Goal: Book appointment/travel/reservation

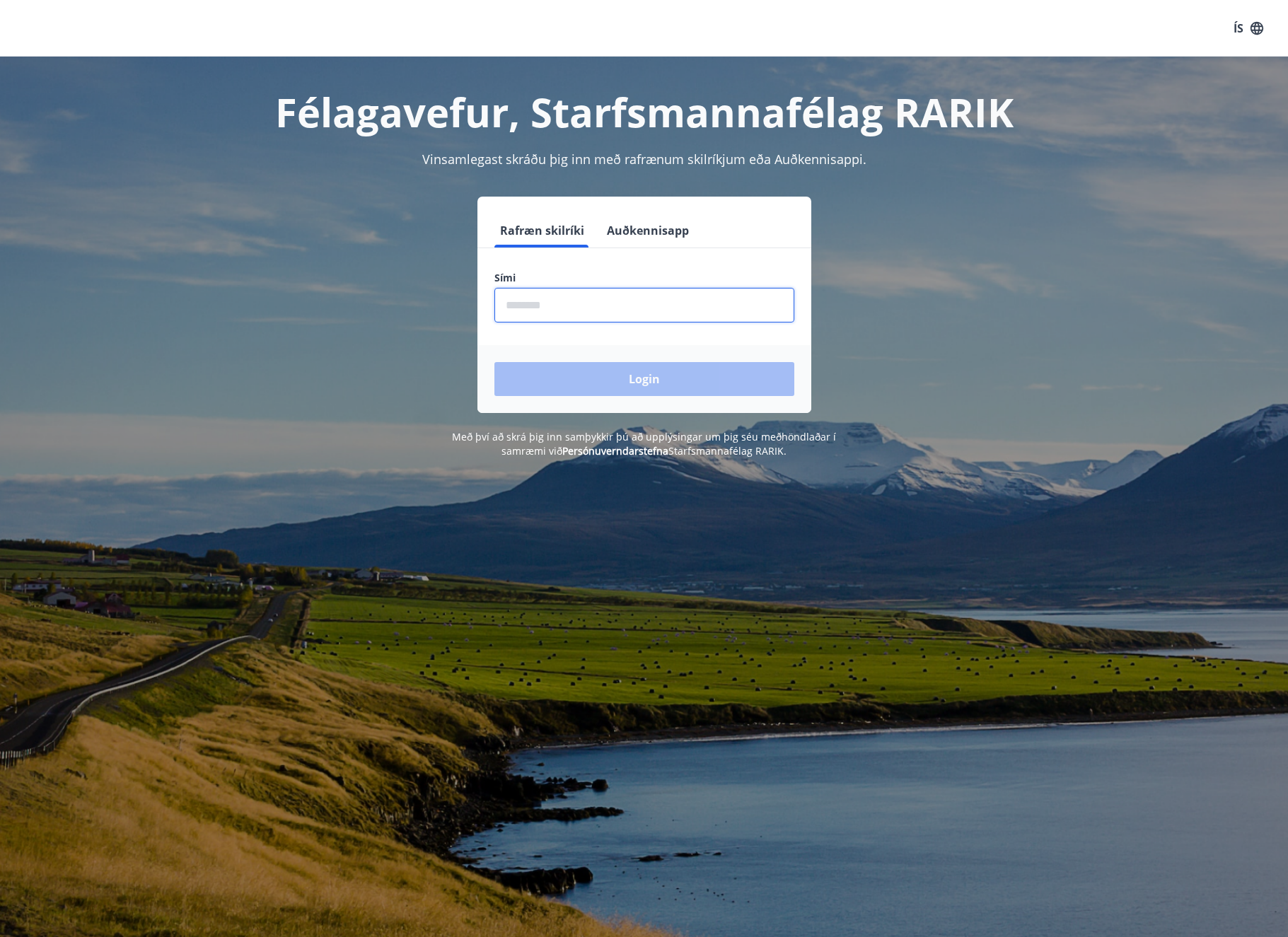
click at [610, 307] on input "phone" at bounding box center [644, 306] width 300 height 35
type input "********"
click at [649, 380] on button "Login" at bounding box center [644, 379] width 300 height 34
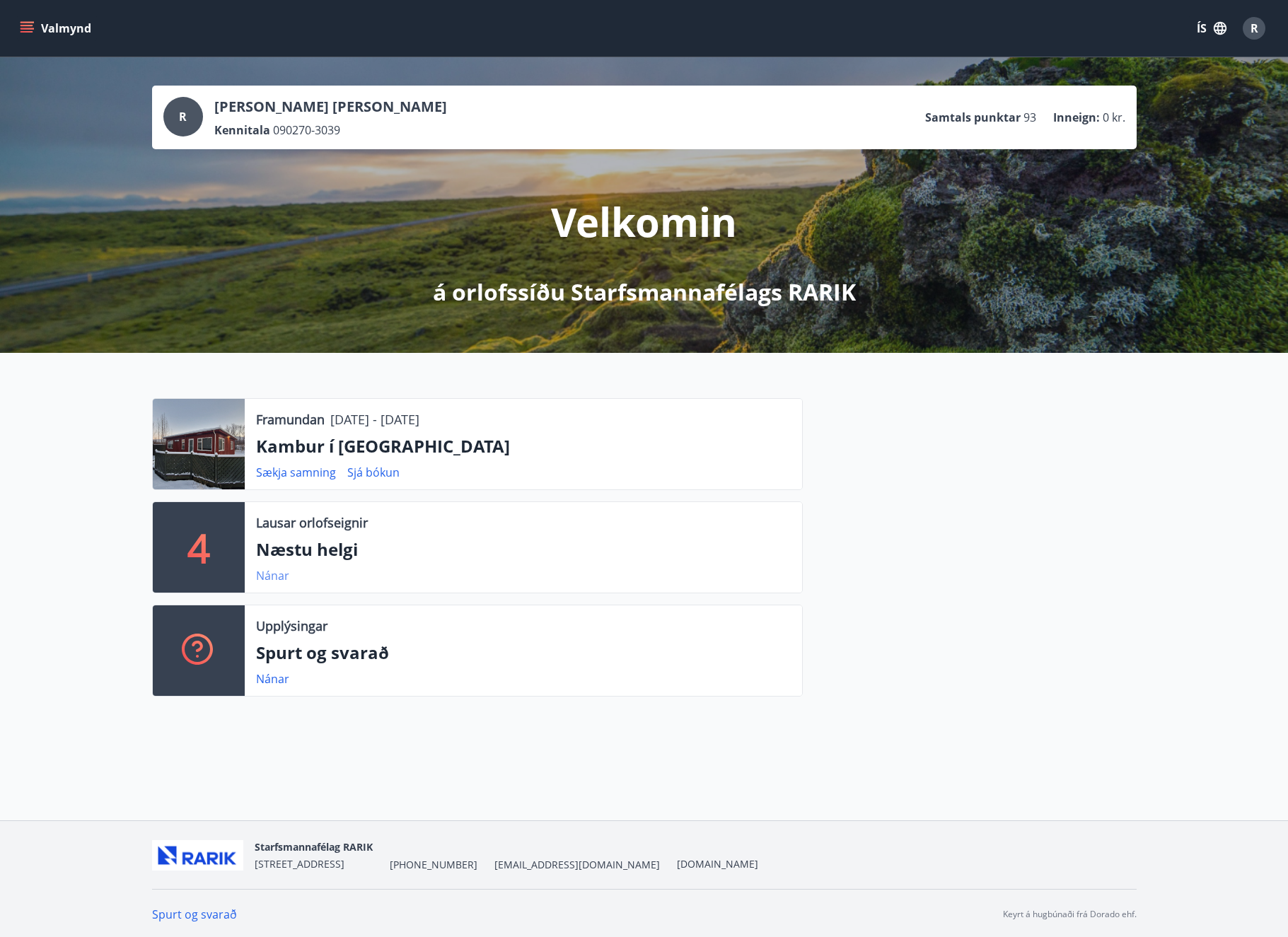
click at [268, 573] on link "Nánar" at bounding box center [272, 575] width 33 height 16
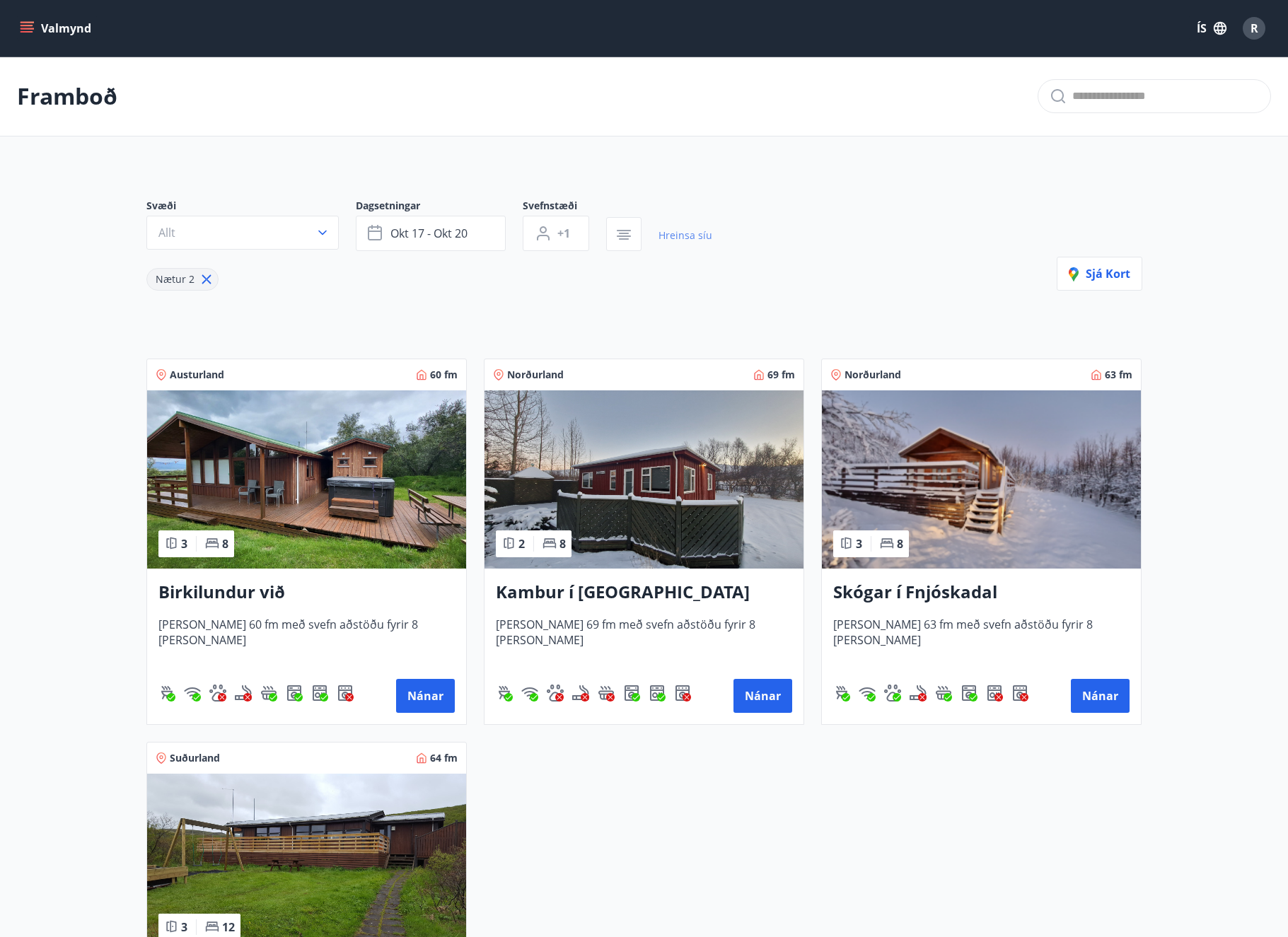
click at [683, 234] on link "Hreinsa síu" at bounding box center [685, 236] width 53 height 31
type input "*"
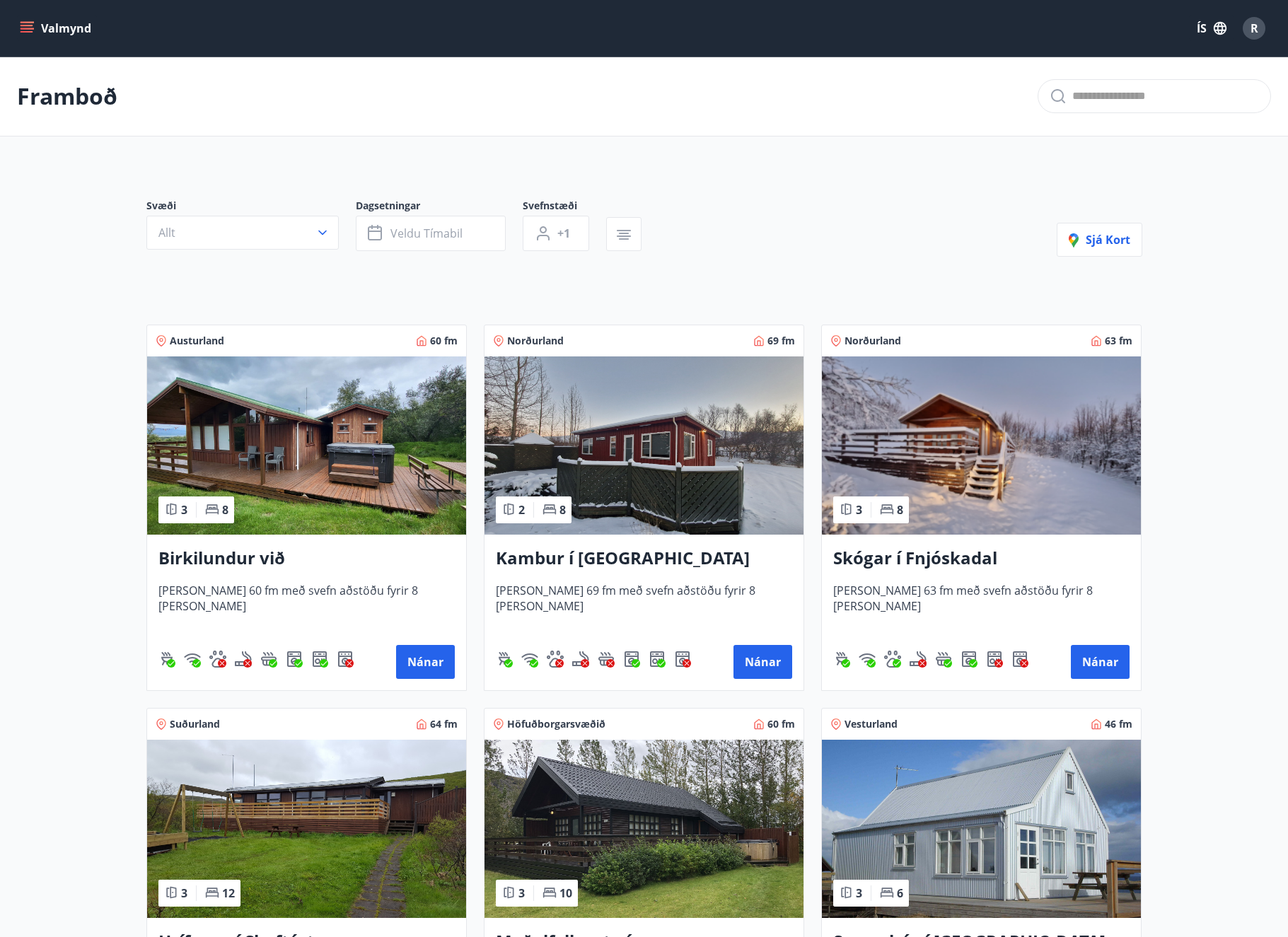
click at [29, 26] on icon "menu" at bounding box center [27, 26] width 13 height 2
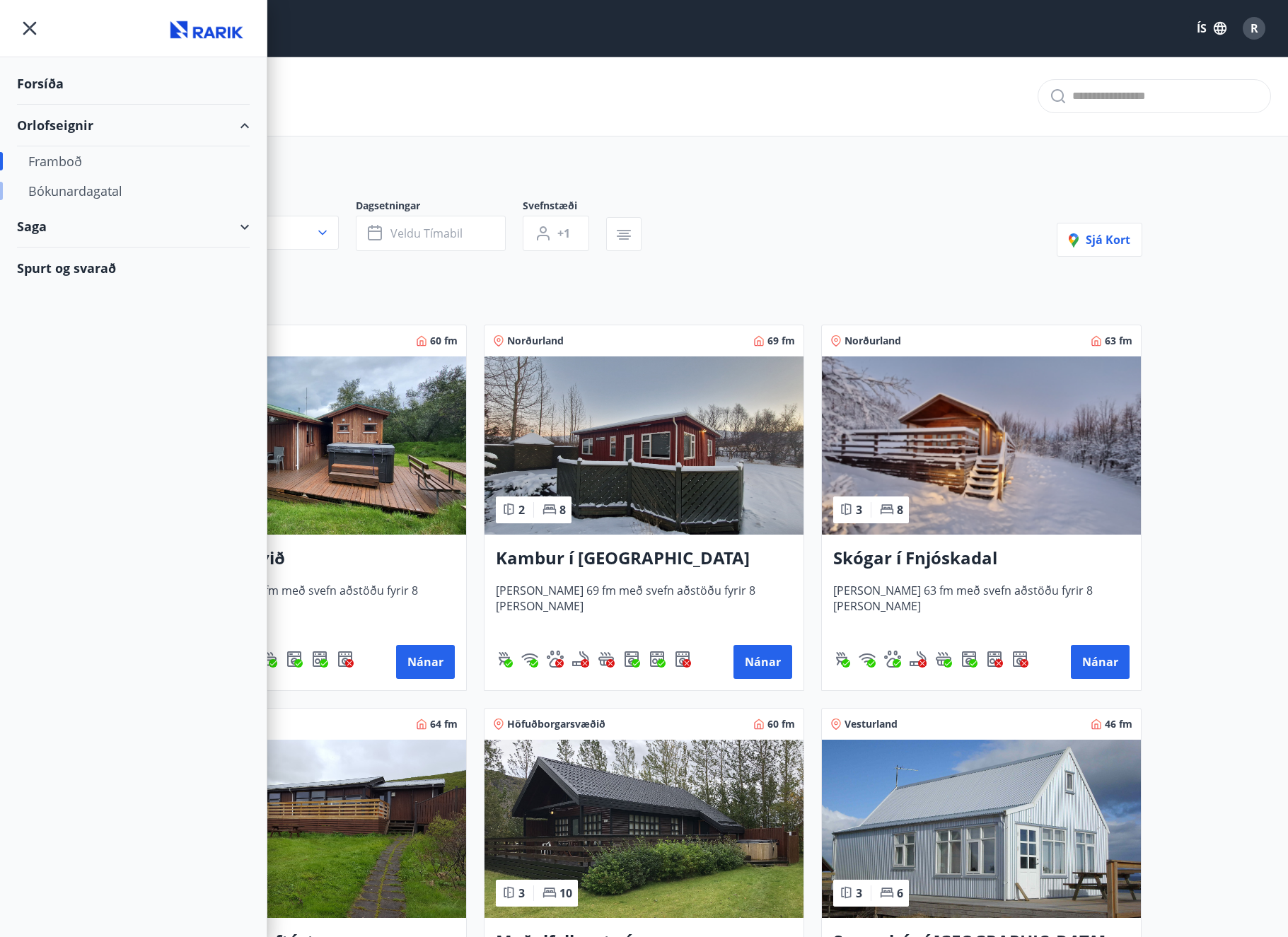
click at [53, 190] on div "Bókunardagatal" at bounding box center [133, 191] width 210 height 29
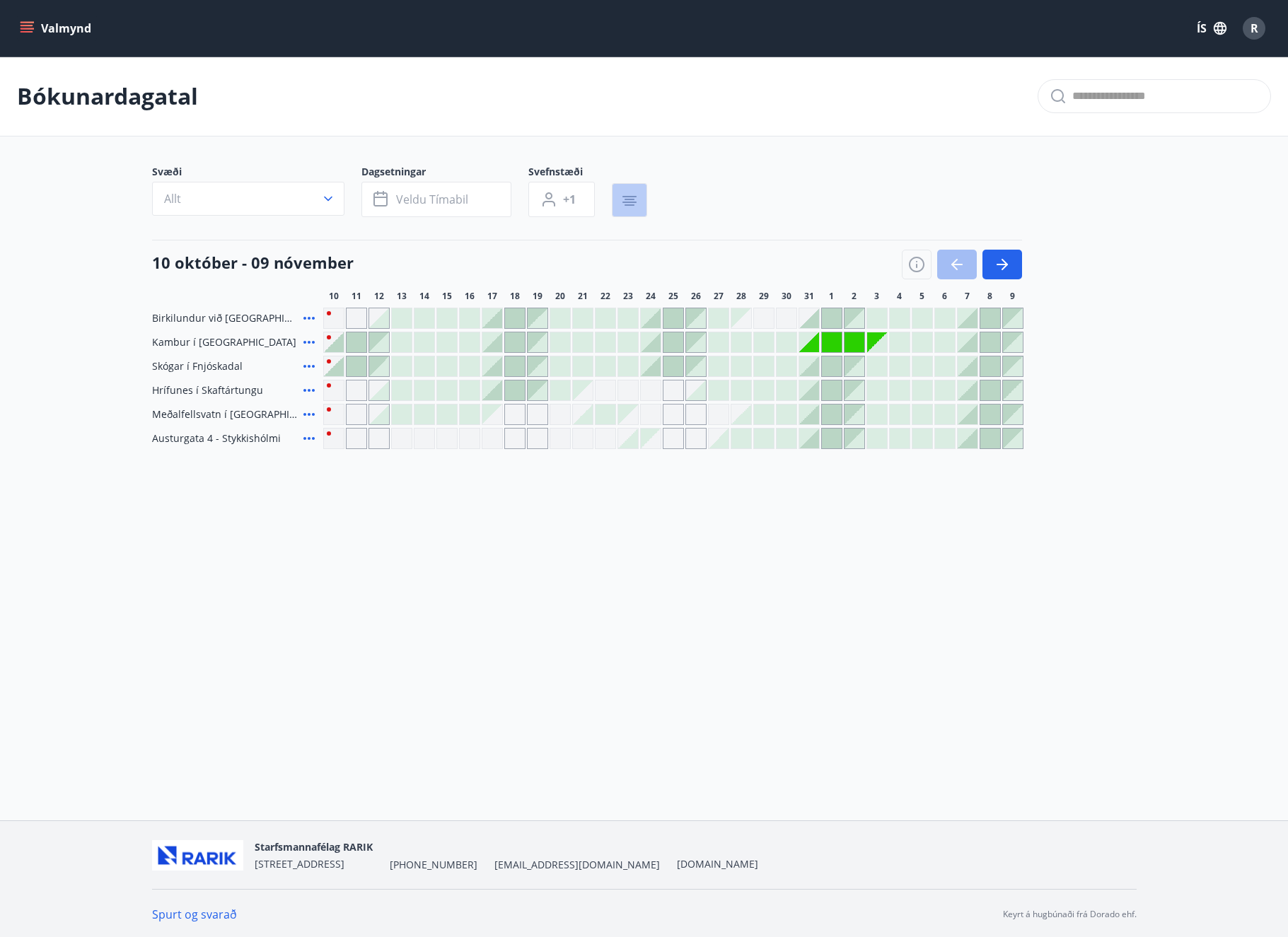
click at [629, 194] on icon "button" at bounding box center [629, 201] width 17 height 17
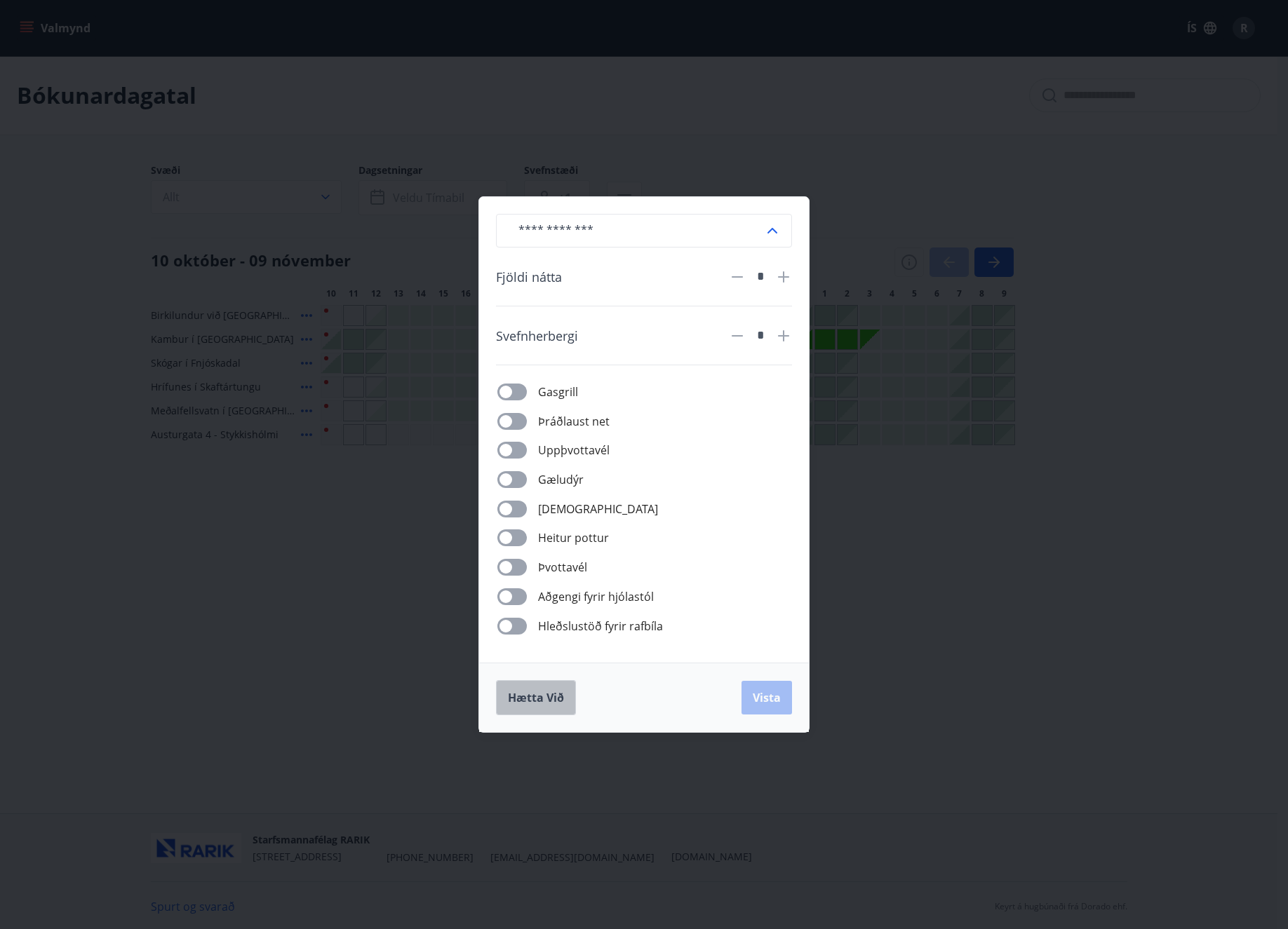
click at [528, 694] on span "Hætta við" at bounding box center [536, 697] width 56 height 16
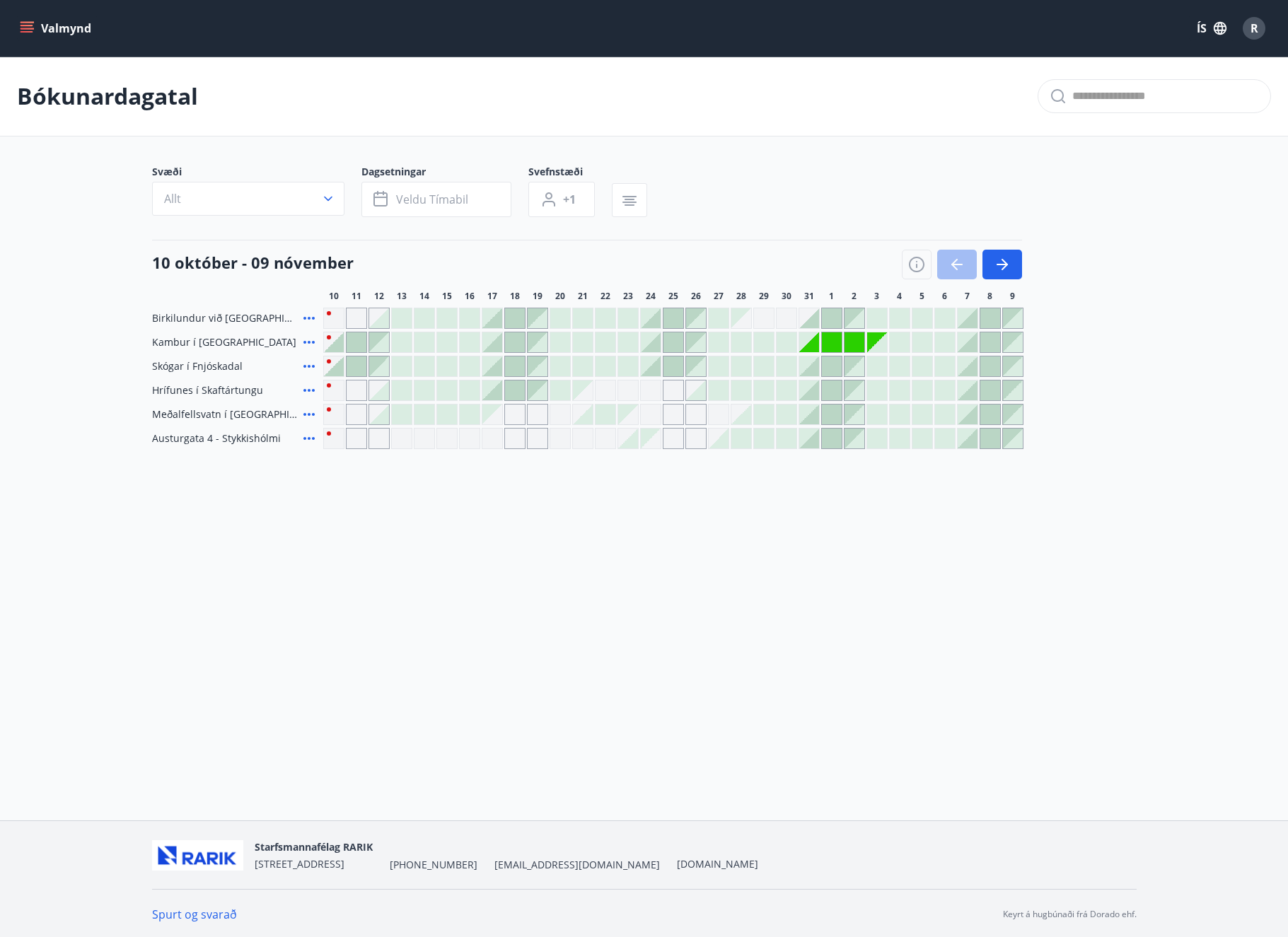
click at [31, 29] on icon "menu" at bounding box center [28, 29] width 16 height 2
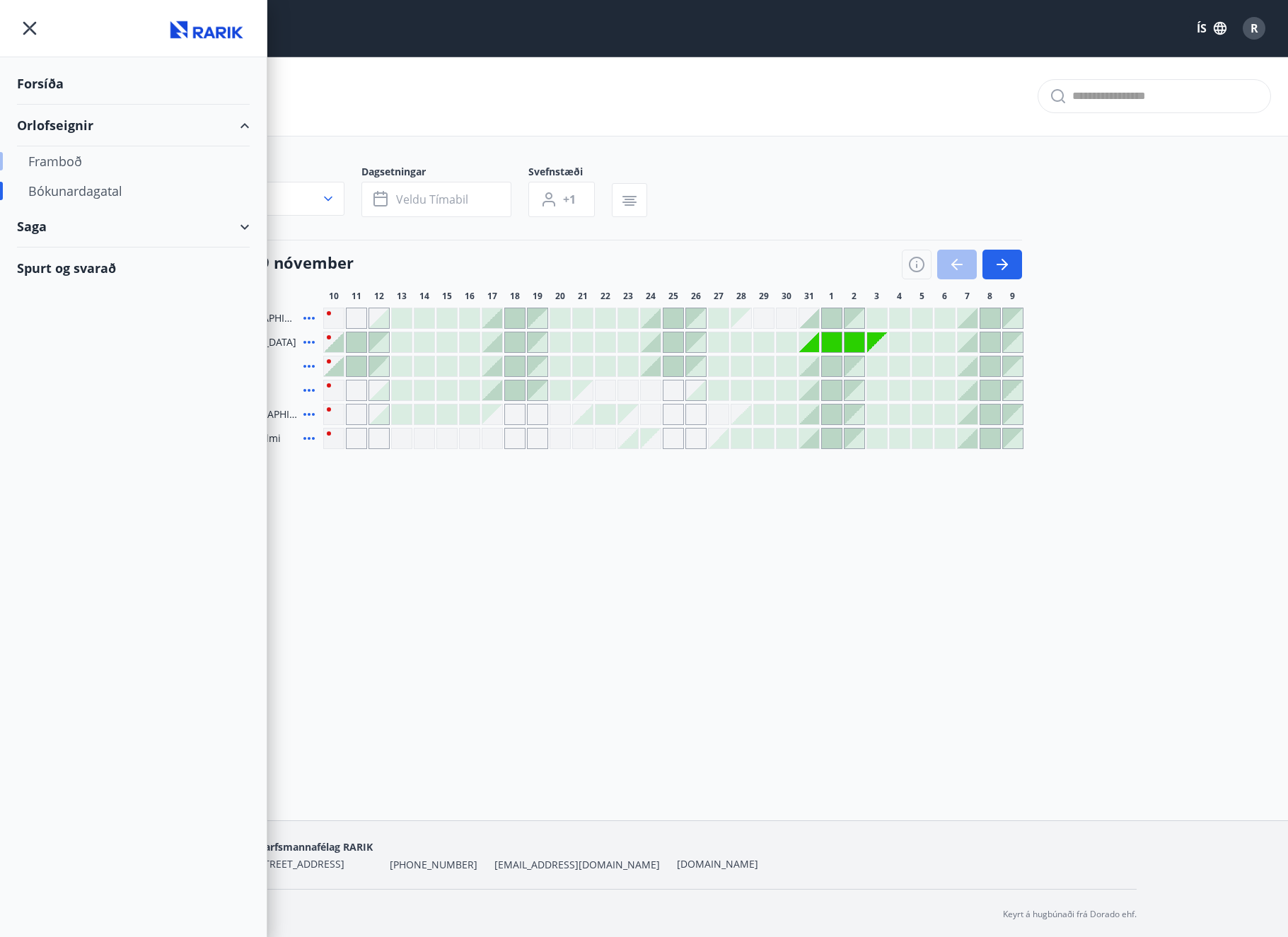
click at [59, 155] on div "Framboð" at bounding box center [133, 161] width 210 height 29
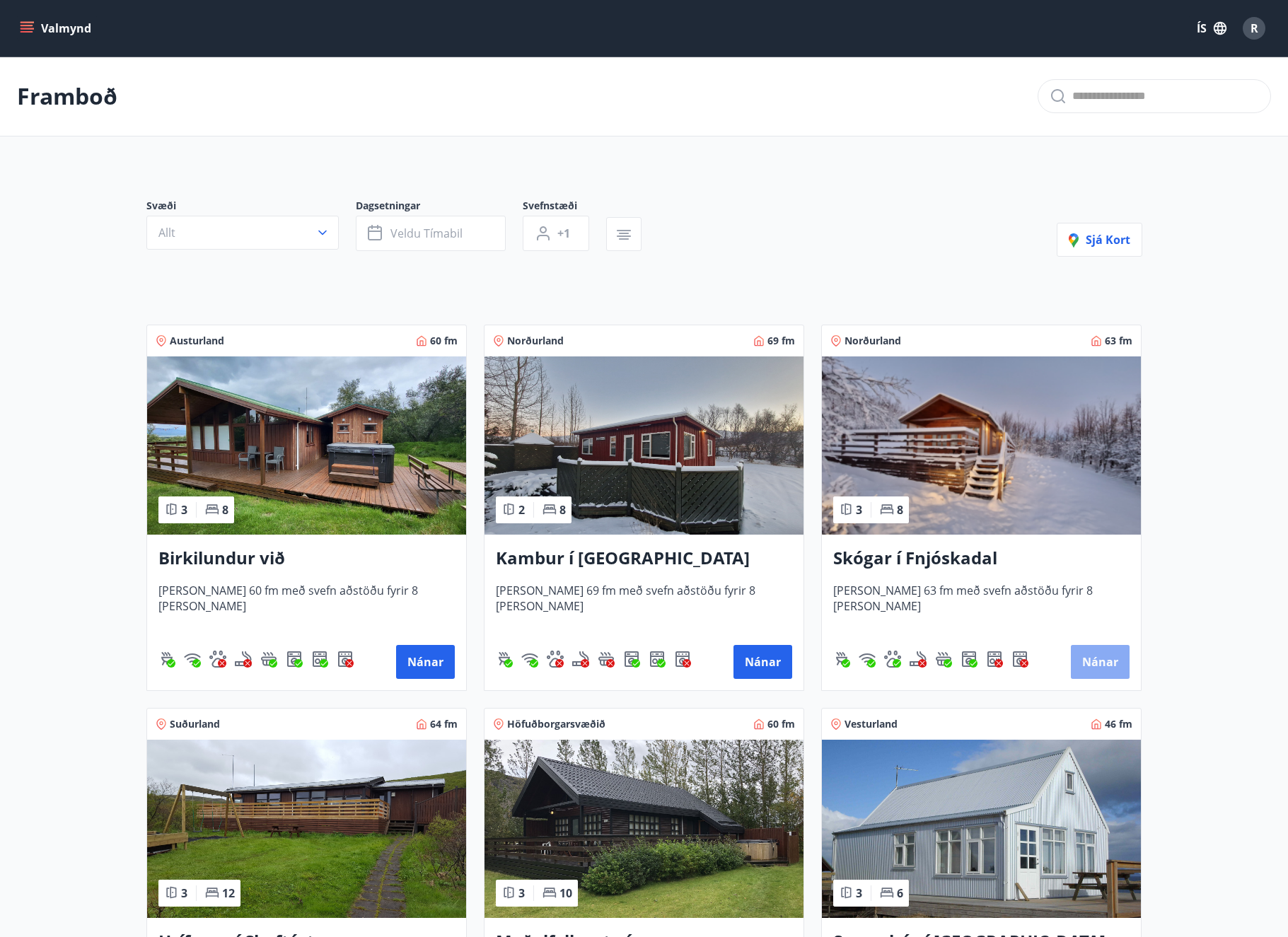
click at [1104, 658] on button "Nánar" at bounding box center [1100, 662] width 59 height 34
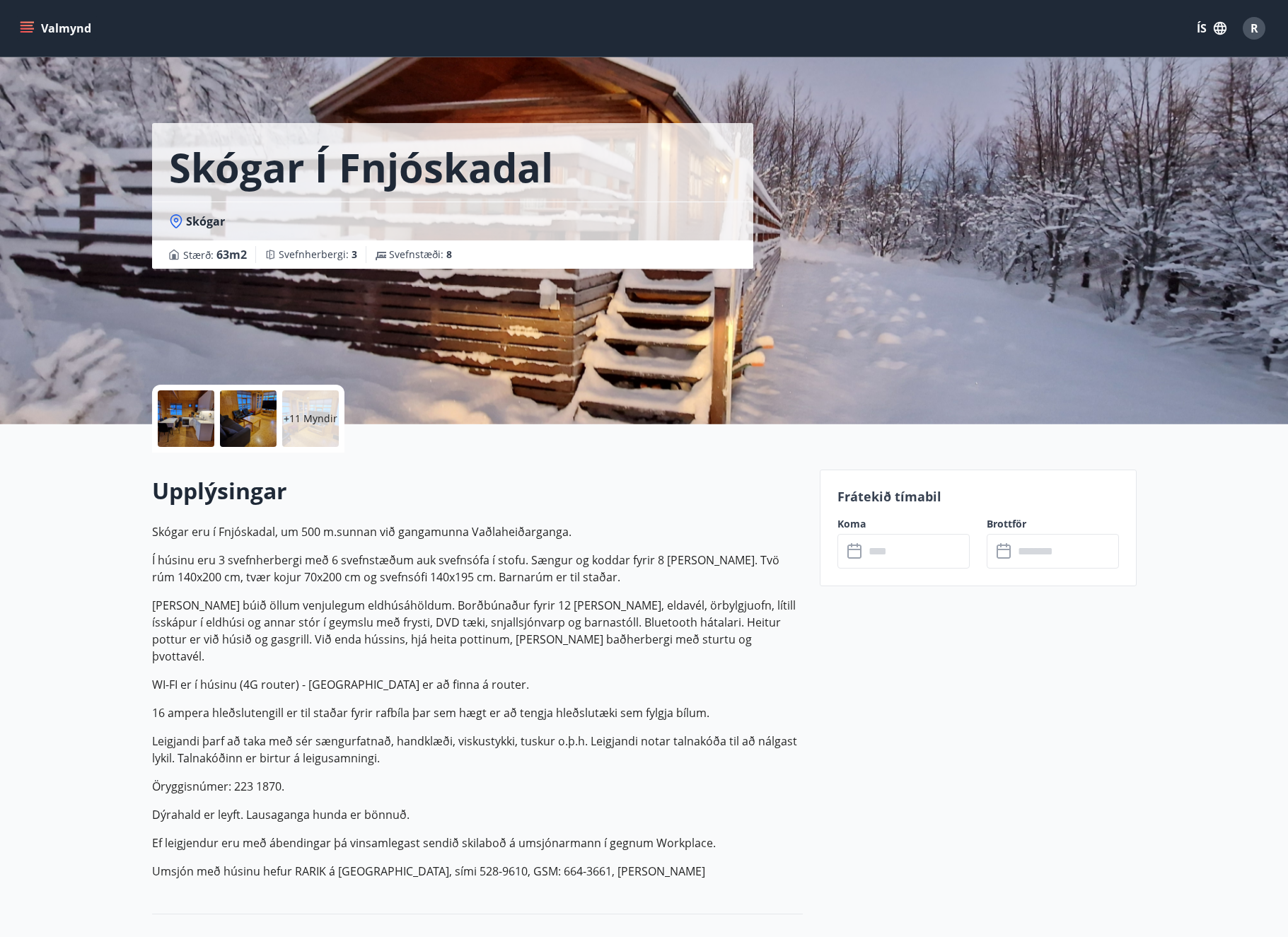
click at [24, 26] on icon "menu" at bounding box center [27, 26] width 13 height 2
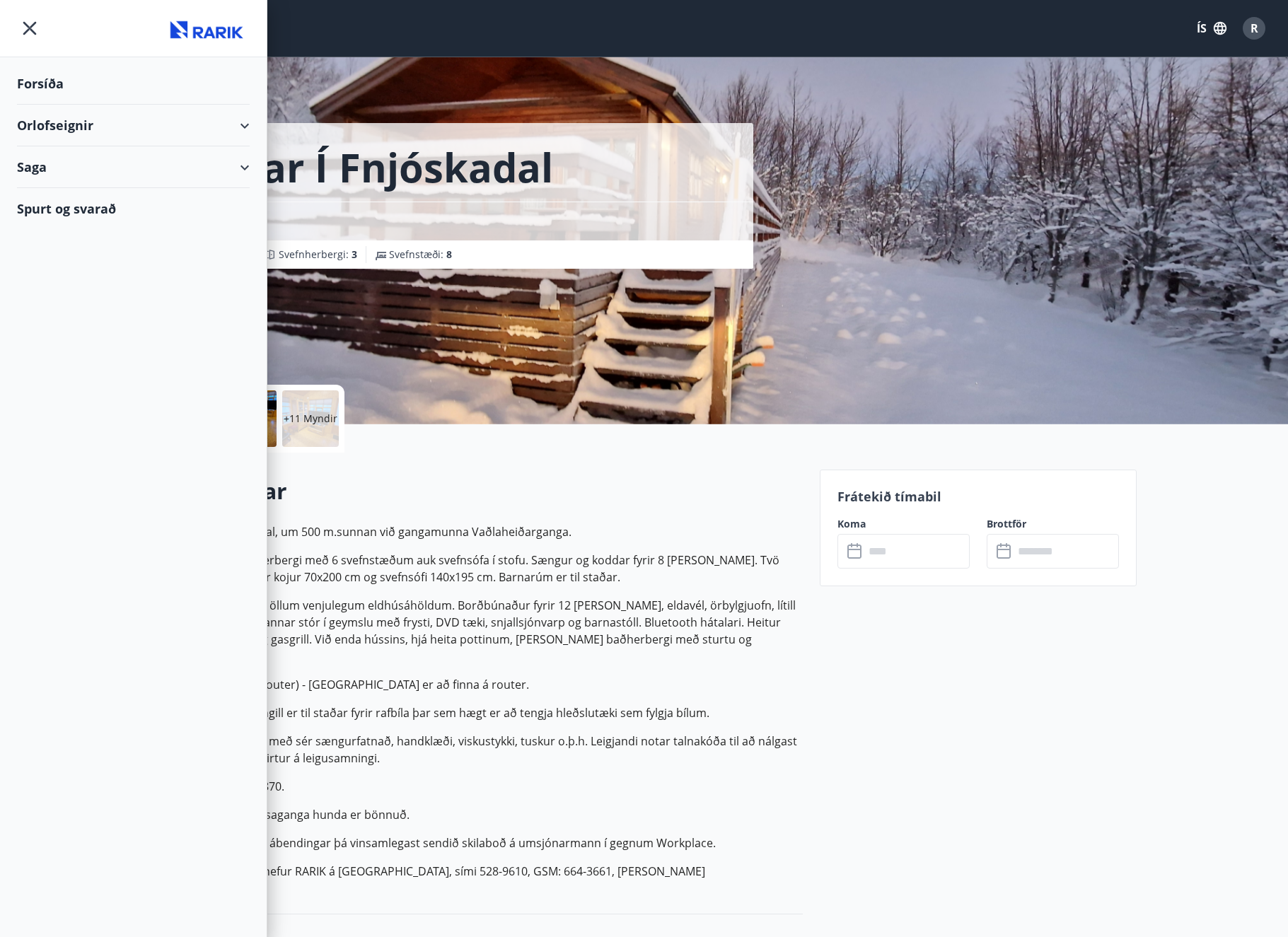
click at [247, 123] on div "Orlofseignir" at bounding box center [132, 125] width 233 height 41
click at [243, 225] on div "Saga" at bounding box center [132, 226] width 233 height 41
click at [60, 160] on div "Framboð" at bounding box center [133, 161] width 210 height 29
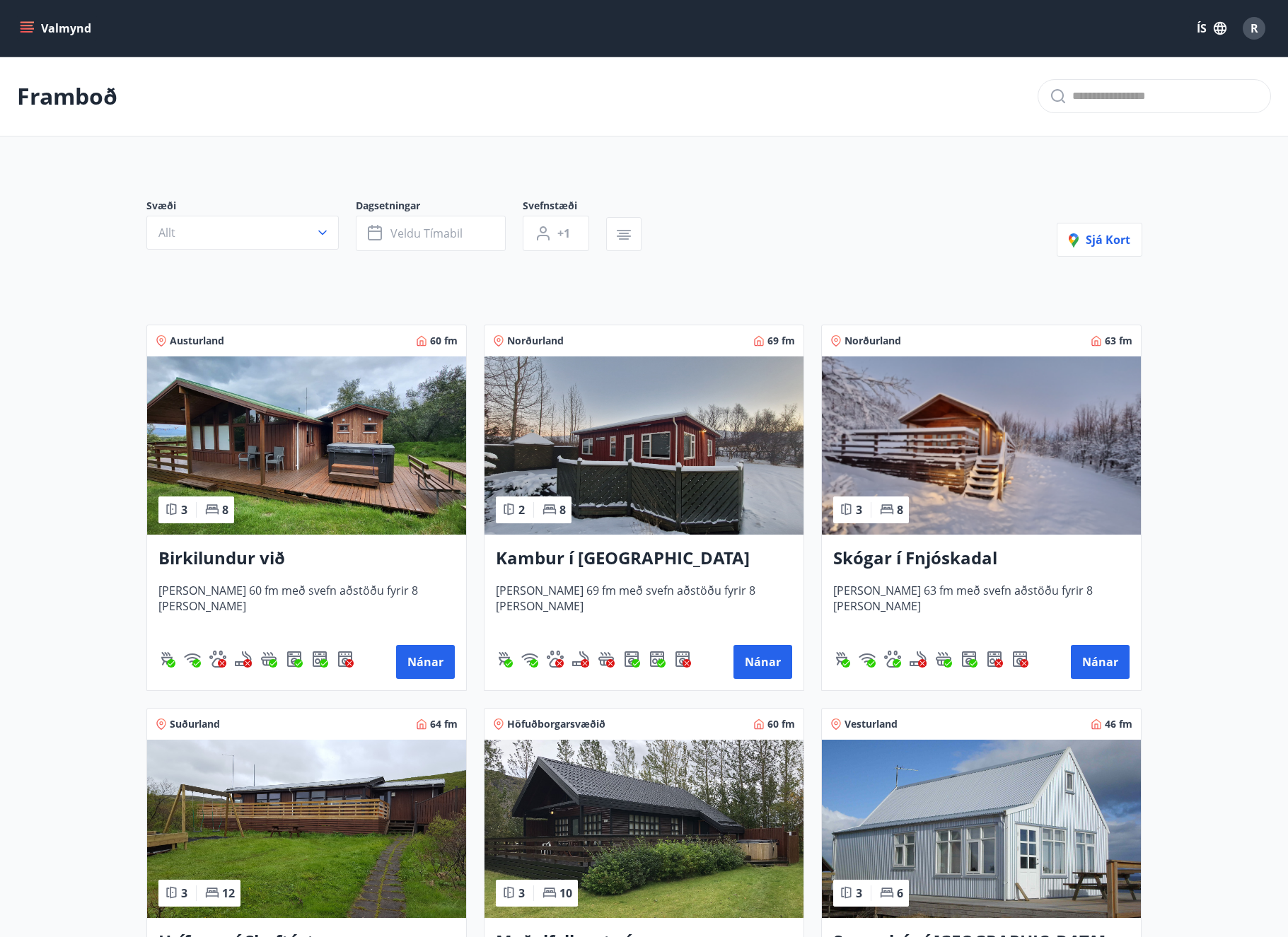
click at [30, 28] on icon "menu" at bounding box center [27, 28] width 14 height 14
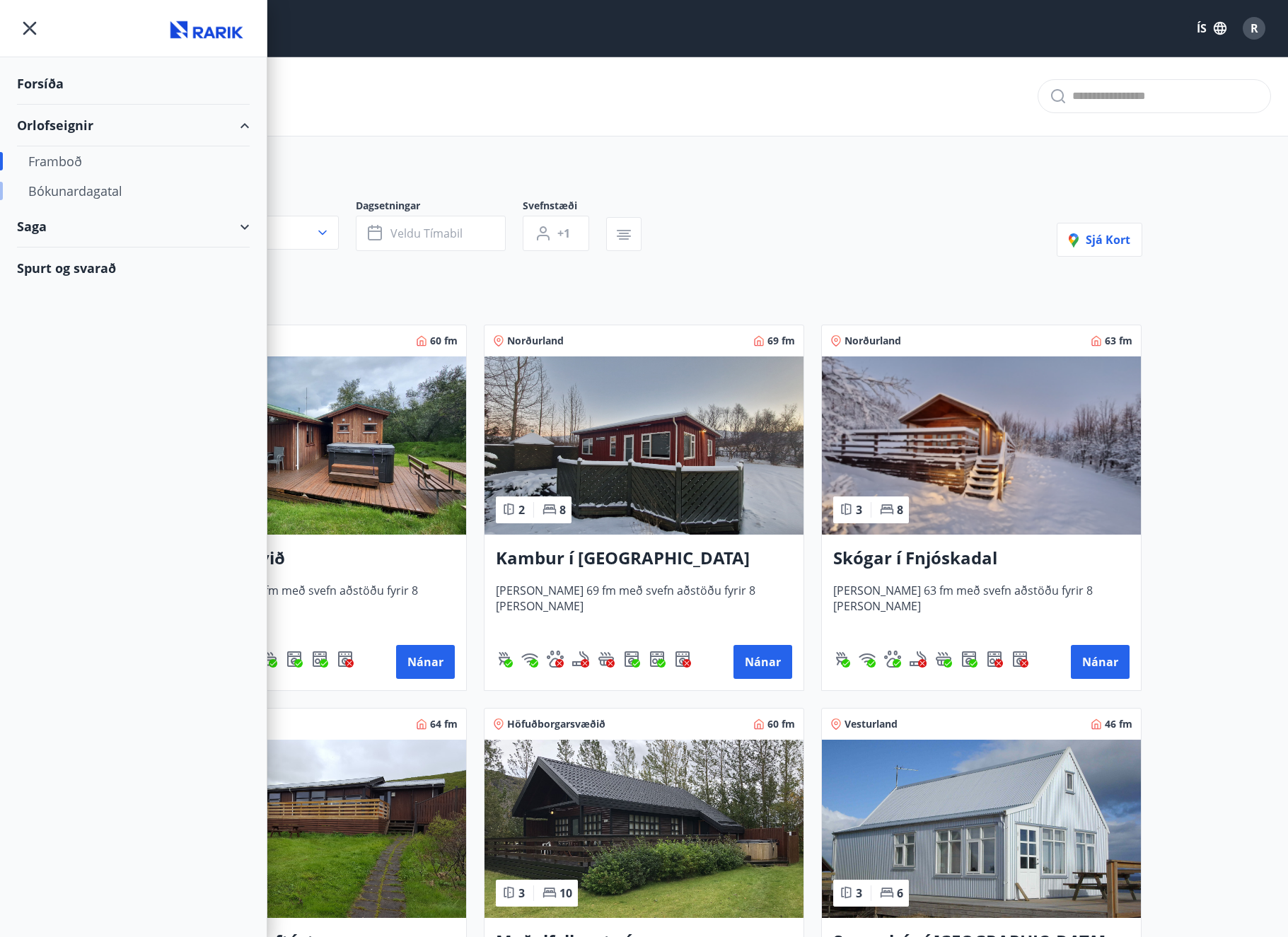
click at [82, 193] on div "Bókunardagatal" at bounding box center [133, 191] width 210 height 29
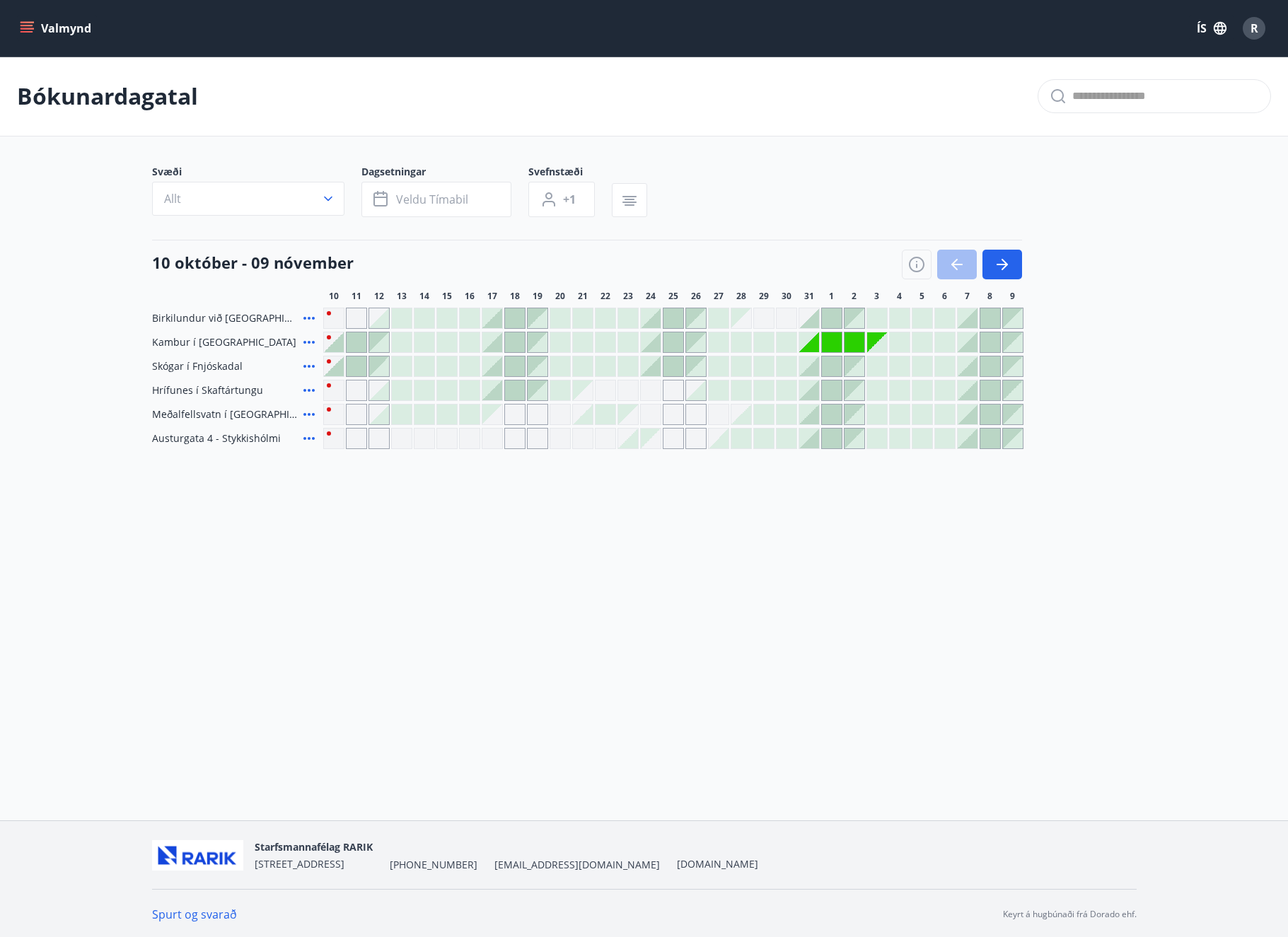
click at [328, 360] on div at bounding box center [333, 366] width 21 height 21
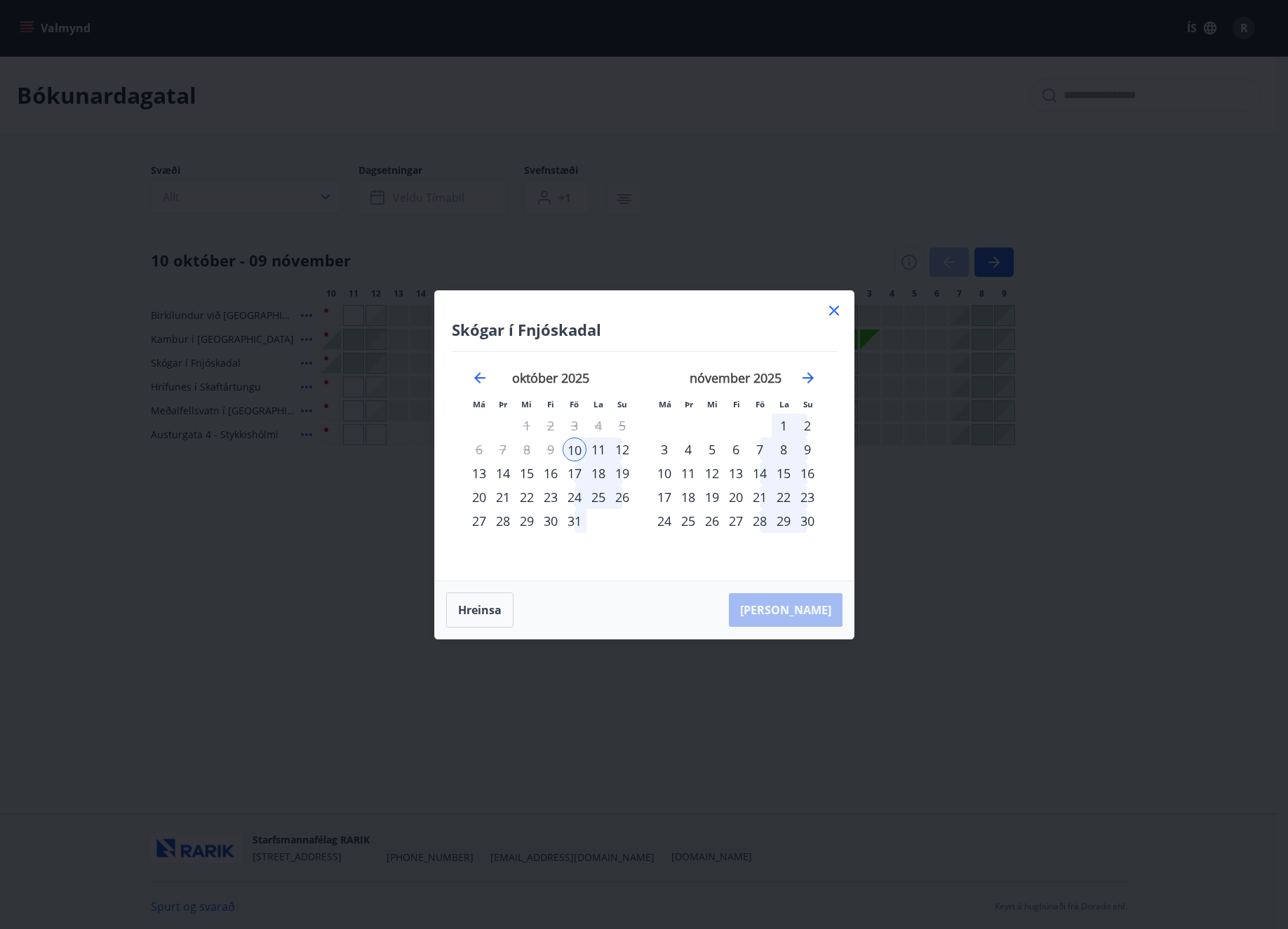
click at [835, 308] on icon at bounding box center [834, 310] width 10 height 10
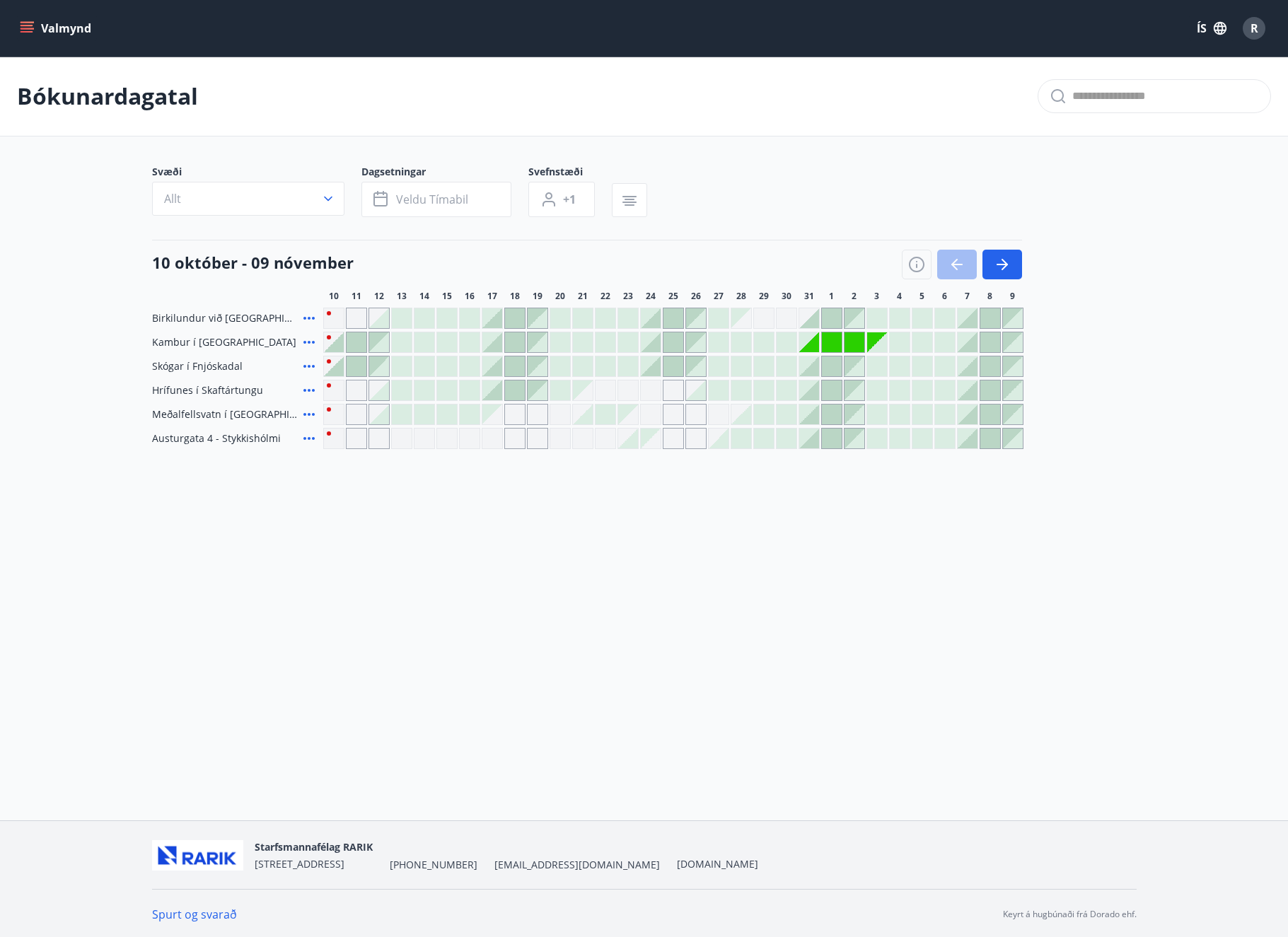
click at [337, 365] on div at bounding box center [334, 366] width 20 height 20
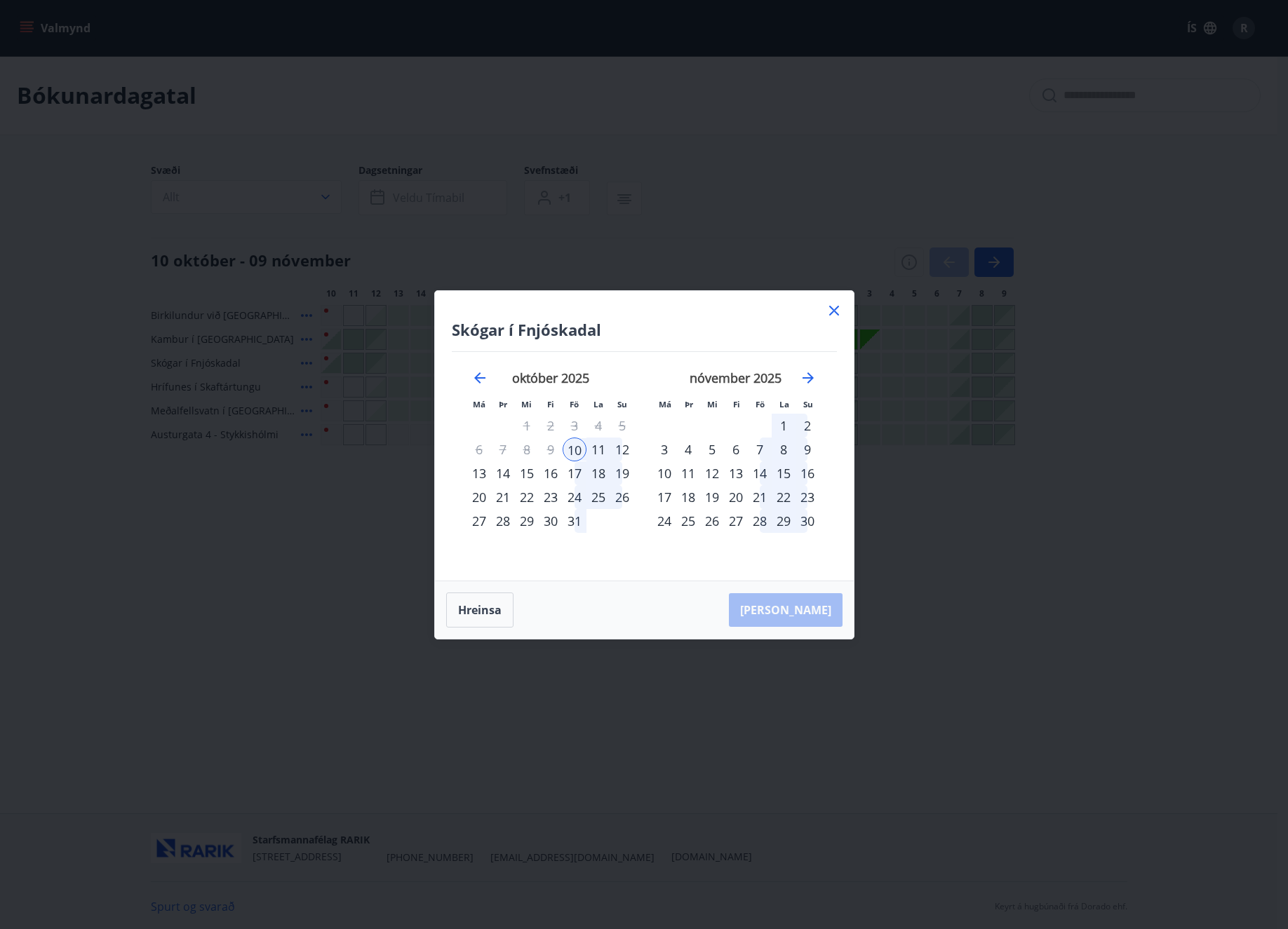
click at [624, 448] on div "12" at bounding box center [623, 450] width 24 height 24
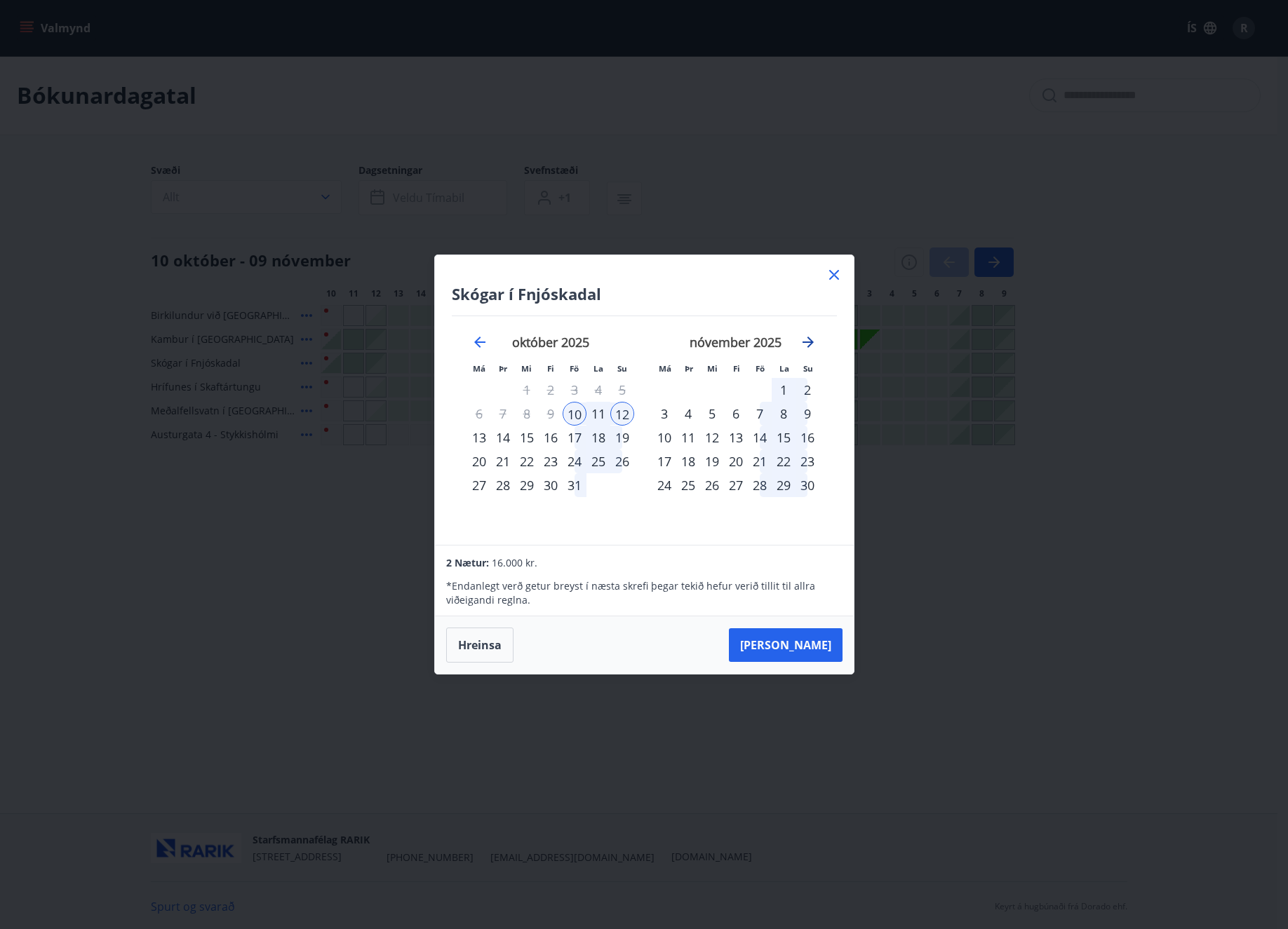
click at [808, 339] on icon "Move forward to switch to the next month." at bounding box center [808, 342] width 16 height 16
click at [836, 273] on icon at bounding box center [834, 275] width 10 height 10
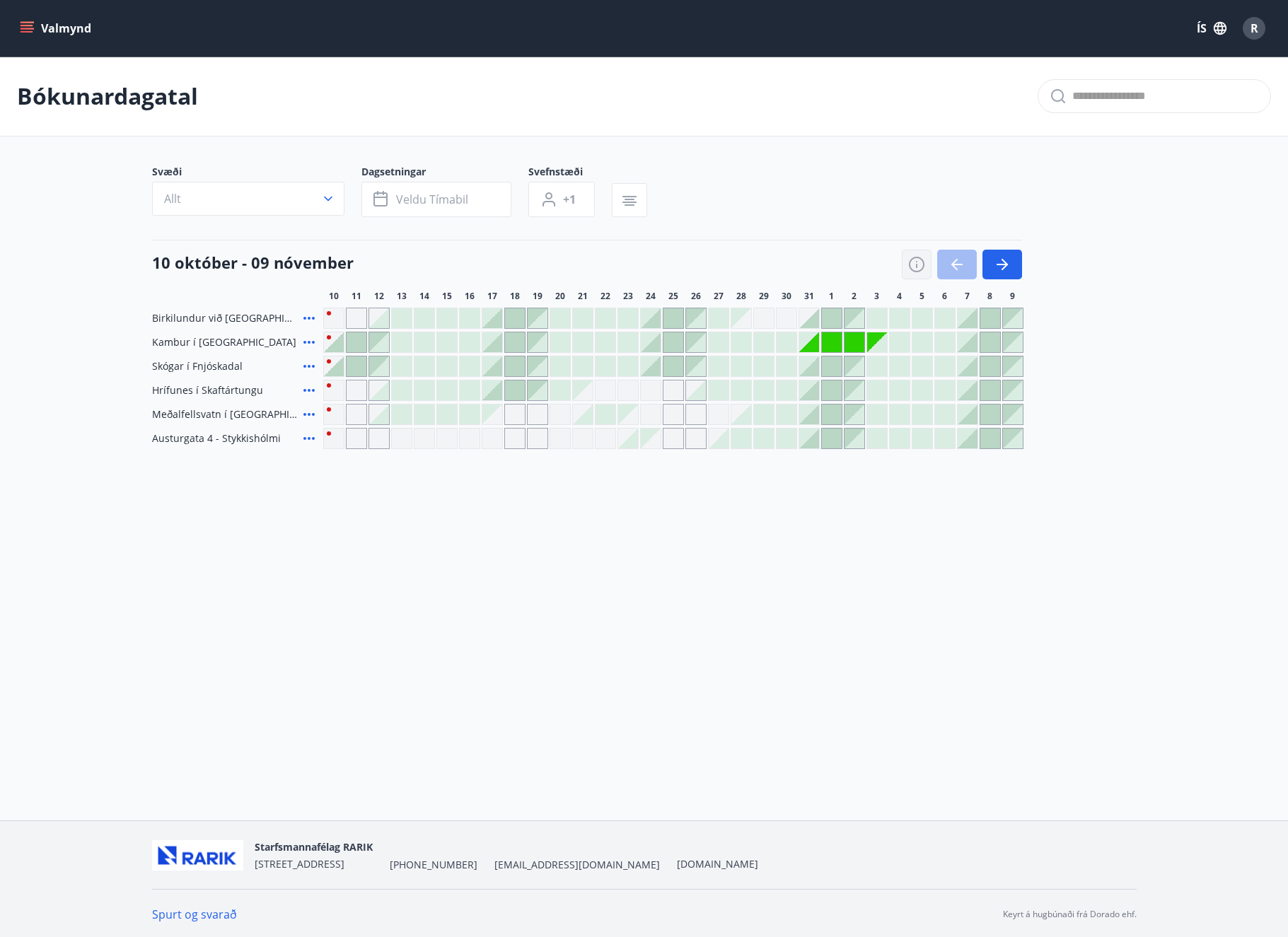
click at [915, 264] on icon "button" at bounding box center [916, 266] width 2 height 5
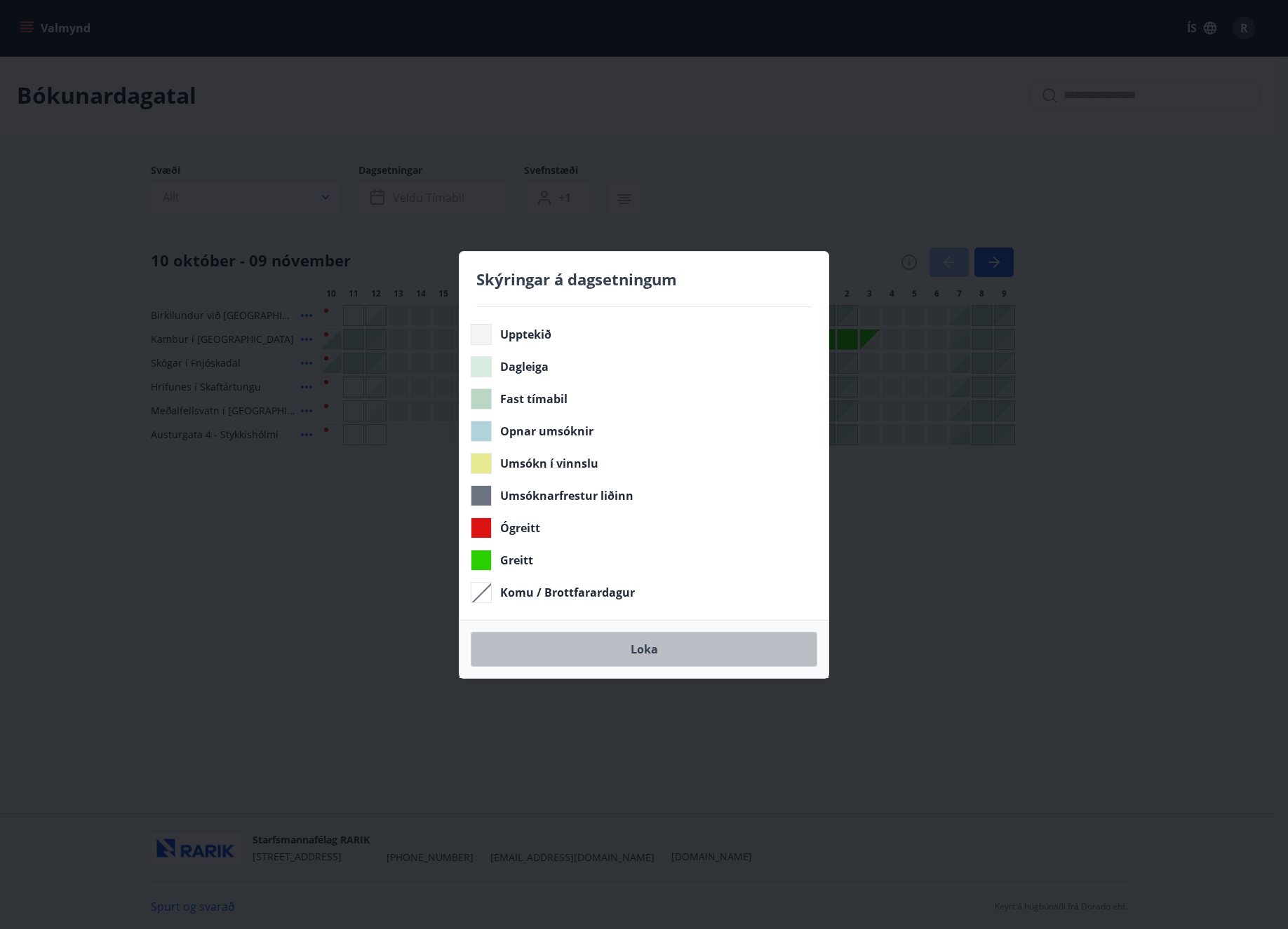
click at [639, 653] on button "Loka" at bounding box center [644, 650] width 347 height 35
